Goal: Find specific page/section

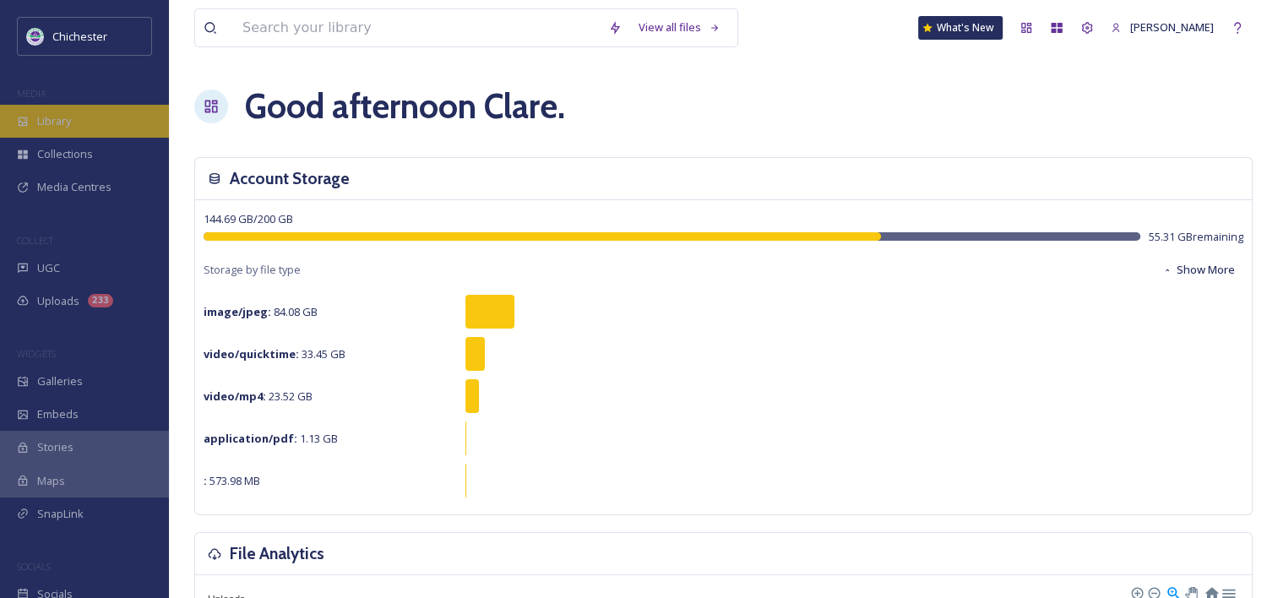
click at [69, 117] on span "Library" at bounding box center [54, 121] width 34 height 16
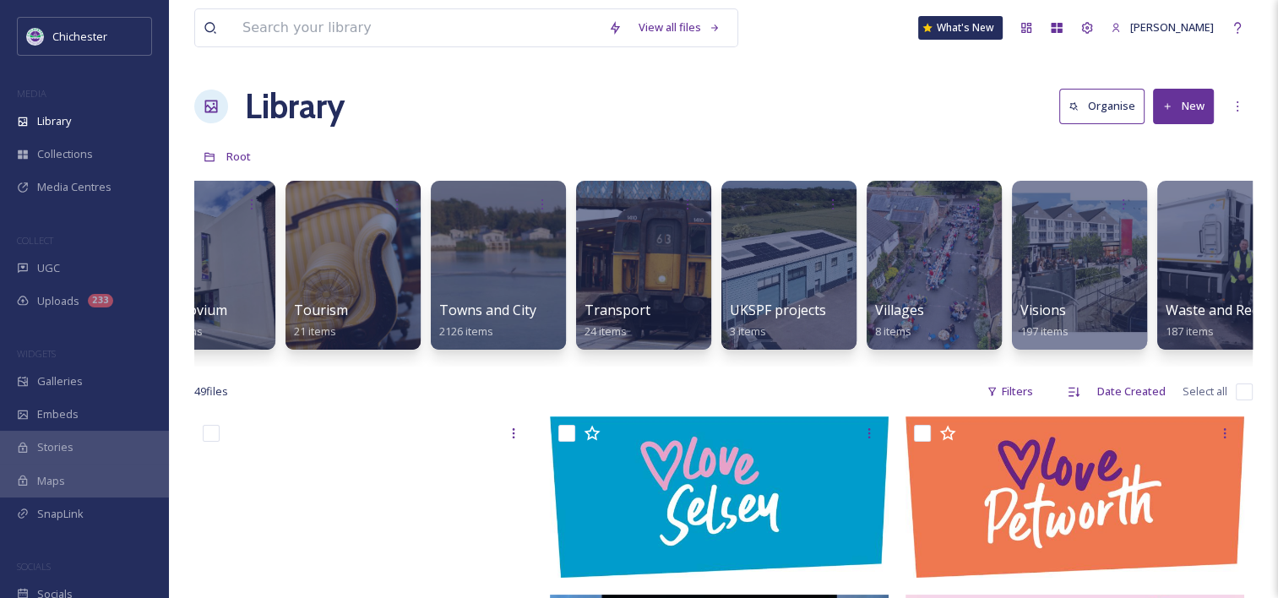
scroll to position [0, 7371]
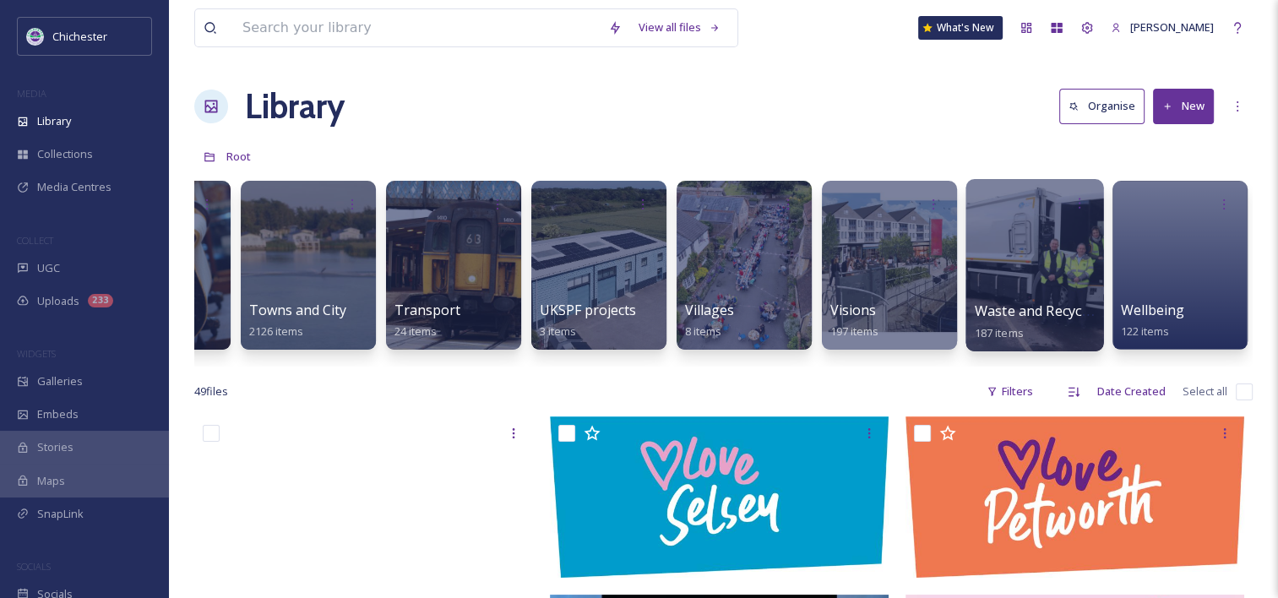
click at [1041, 281] on div at bounding box center [1035, 265] width 138 height 172
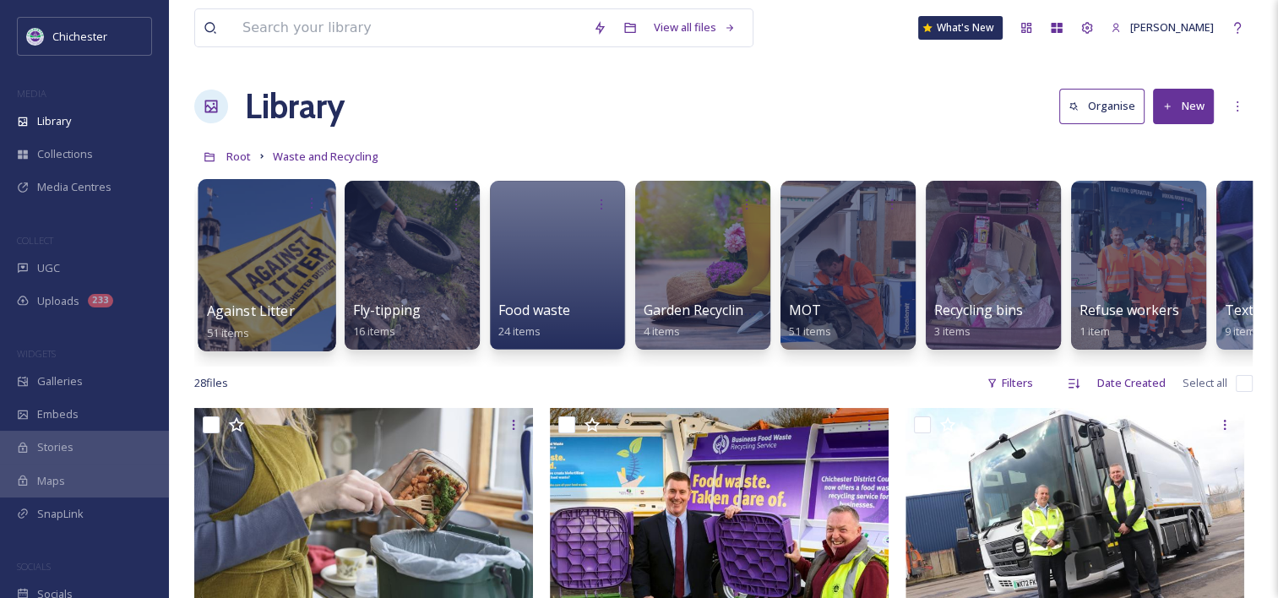
click at [272, 312] on span "Against Litter" at bounding box center [251, 311] width 88 height 19
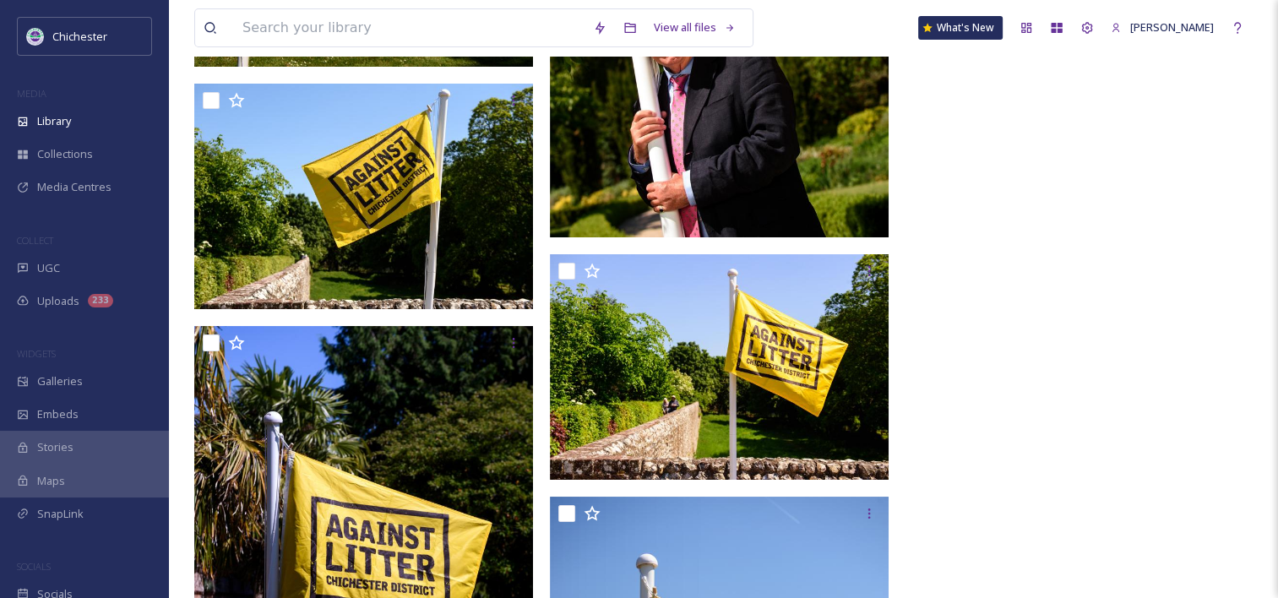
scroll to position [6492, 0]
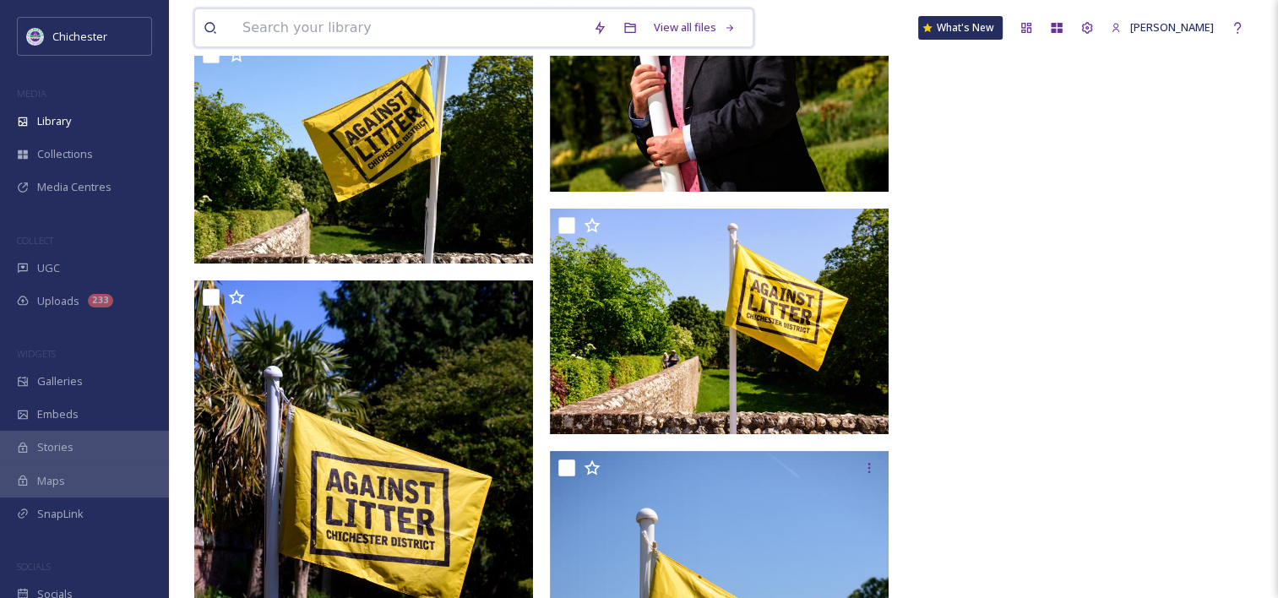
click at [493, 25] on input at bounding box center [409, 27] width 351 height 37
type input "against litter"
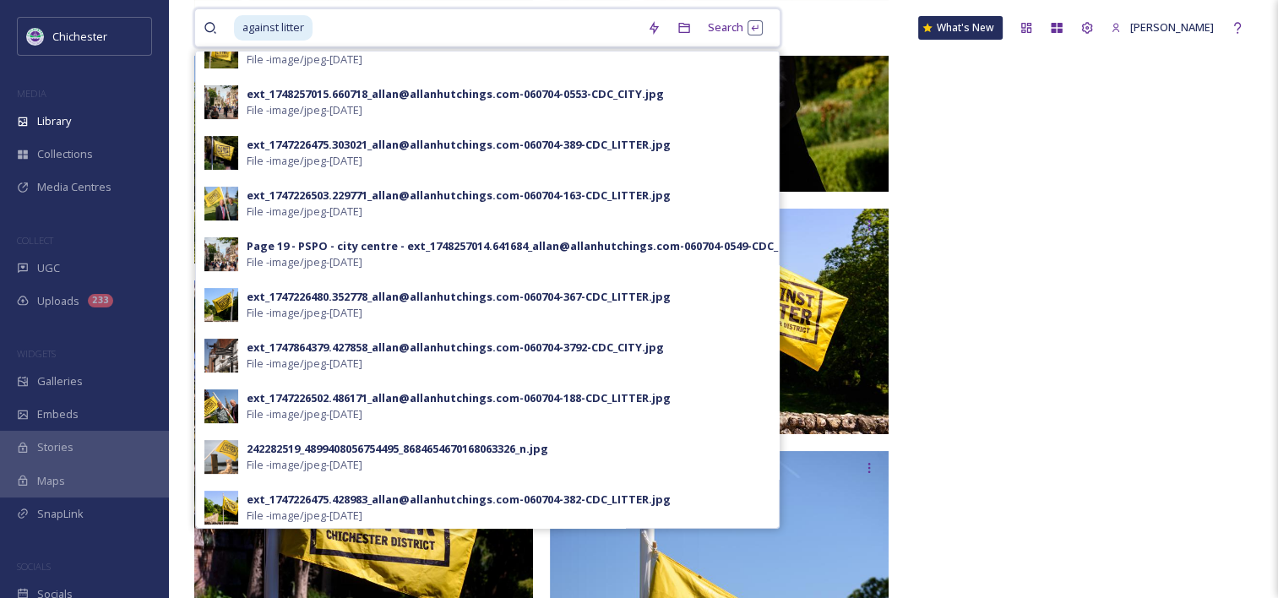
scroll to position [461, 0]
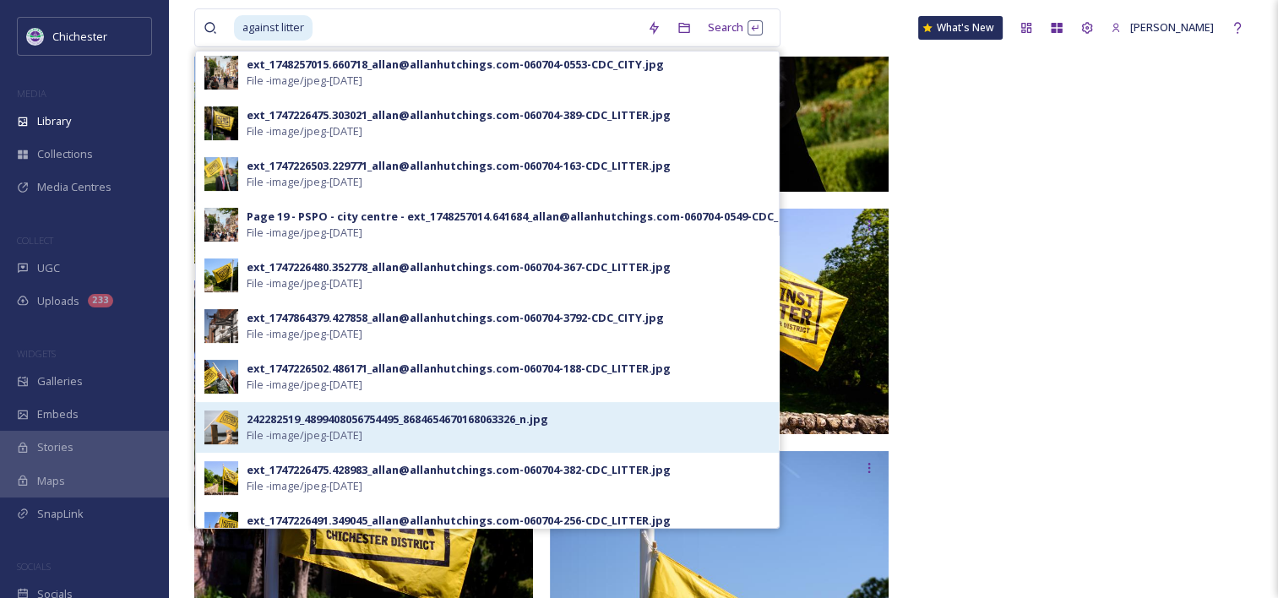
click at [230, 422] on img at bounding box center [221, 428] width 34 height 34
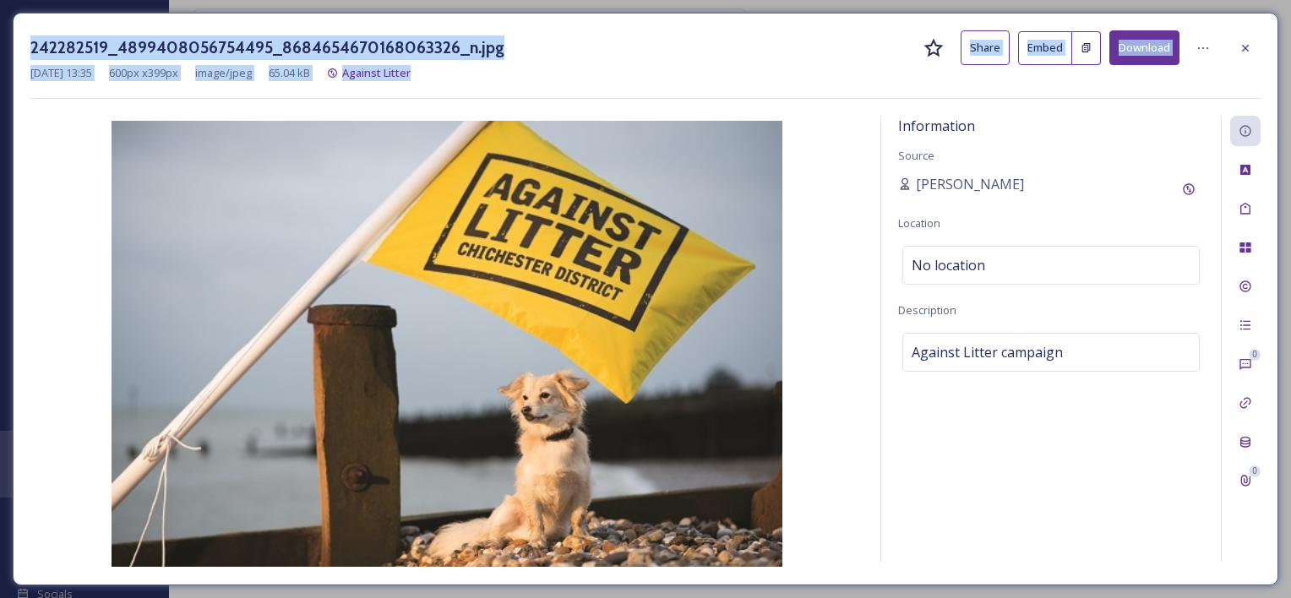
drag, startPoint x: 848, startPoint y: 64, endPoint x: 853, endPoint y: -6, distance: 70.3
click at [853, 0] on html "Chichester MEDIA Library Collections Media Centres COLLECT UGC Uploads 233 WIDG…" at bounding box center [645, 299] width 1291 height 598
drag, startPoint x: 853, startPoint y: -6, endPoint x: 814, endPoint y: 36, distance: 57.4
click at [814, 36] on div "242282519_4899408056754495_8684654670168063326_n.jpg Share Embed Download" at bounding box center [645, 47] width 1230 height 35
click at [1252, 54] on div at bounding box center [1245, 48] width 30 height 30
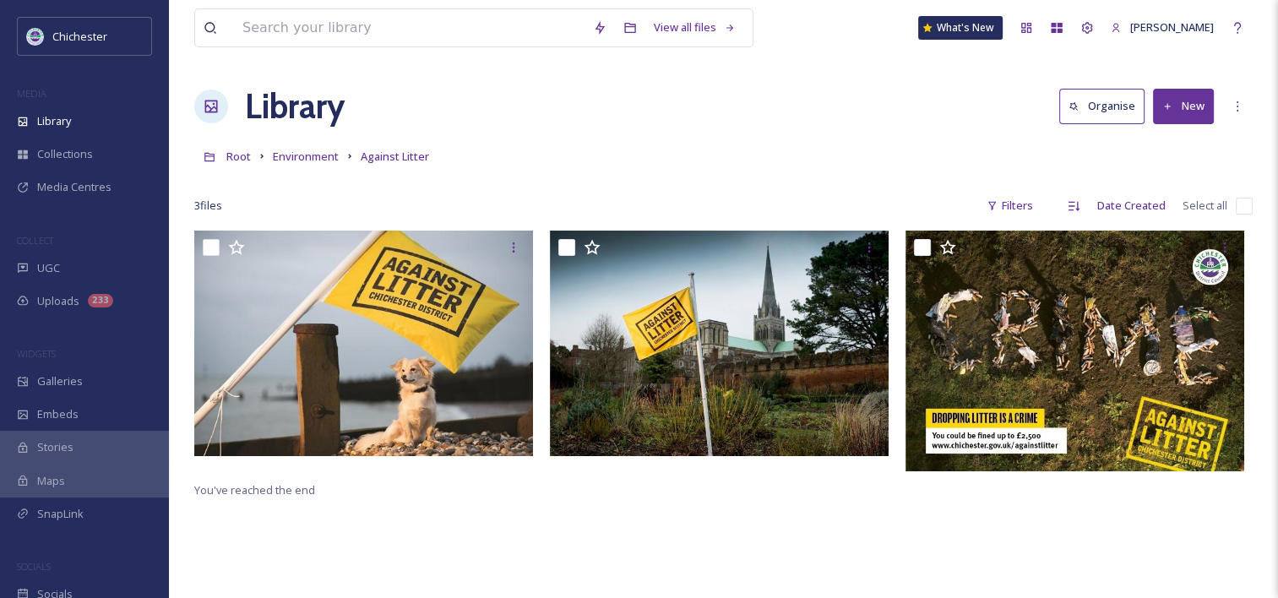
click at [801, 92] on div "Library Organise New" at bounding box center [723, 106] width 1059 height 51
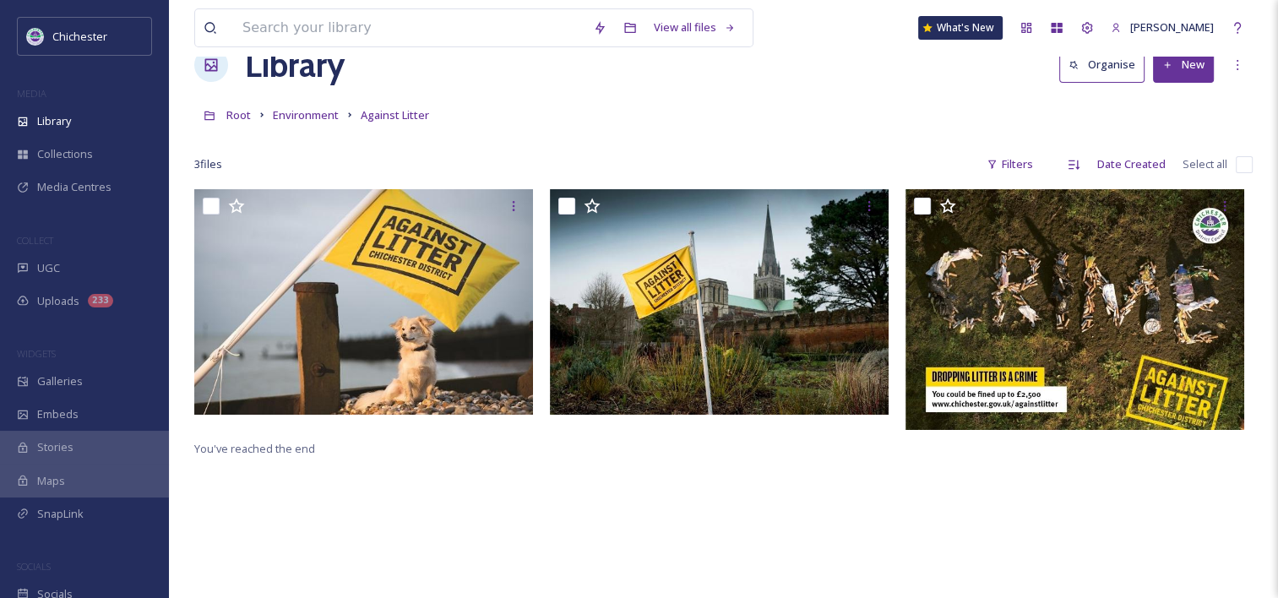
scroll to position [34, 0]
